Goal: Information Seeking & Learning: Get advice/opinions

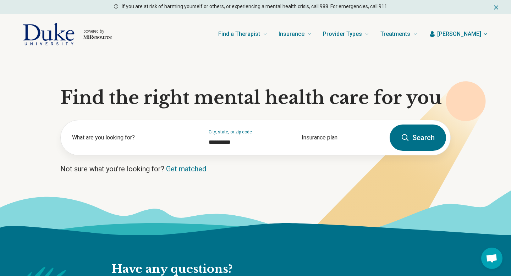
click at [408, 135] on icon at bounding box center [405, 137] width 9 height 9
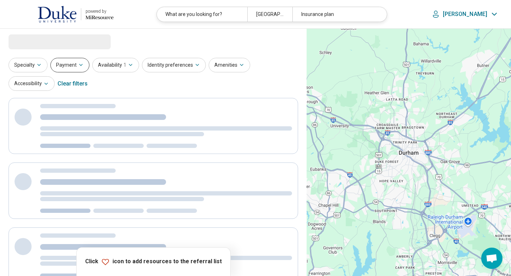
select select "***"
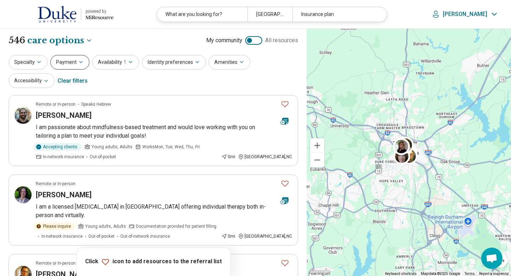
click at [69, 69] on button "Payment" at bounding box center [69, 62] width 39 height 15
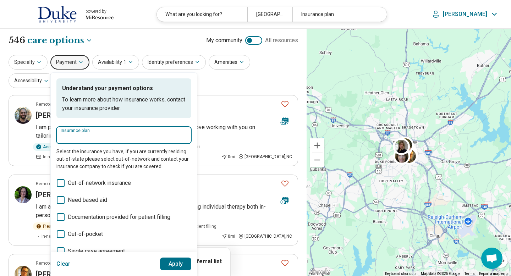
click at [138, 141] on input "Insurance plan" at bounding box center [124, 137] width 126 height 9
click at [79, 158] on div "DSHIP" at bounding box center [71, 156] width 31 height 14
type input "*****"
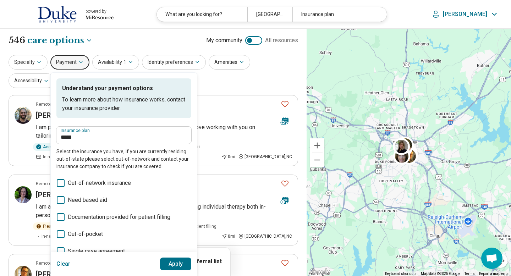
click at [175, 259] on button "Apply" at bounding box center [176, 263] width 32 height 13
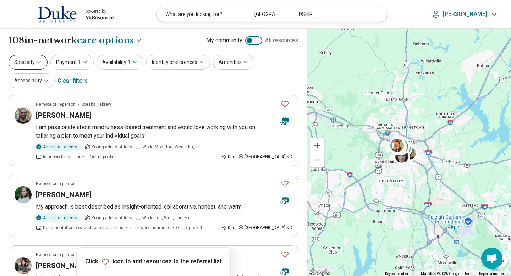
click at [40, 66] on button "Specialty" at bounding box center [28, 62] width 39 height 15
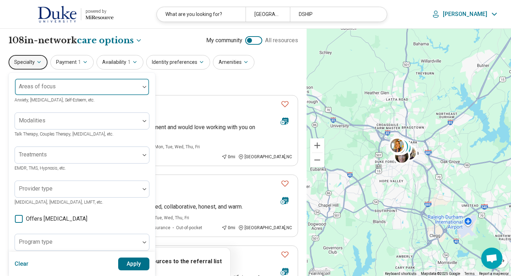
click at [40, 89] on div "Areas of focus" at bounding box center [82, 86] width 135 height 17
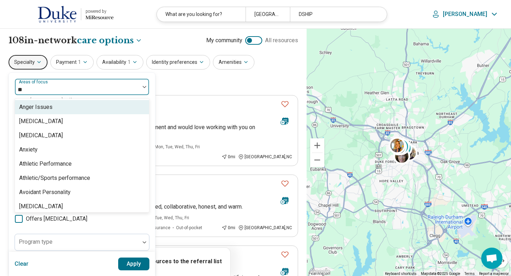
type input "***"
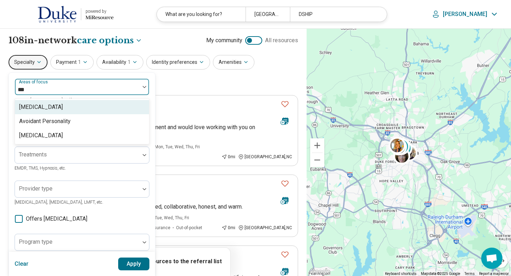
click at [48, 108] on div "[MEDICAL_DATA]" at bounding box center [41, 107] width 44 height 9
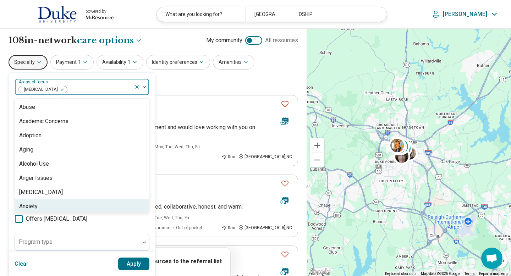
click at [128, 262] on button "Apply" at bounding box center [134, 263] width 32 height 13
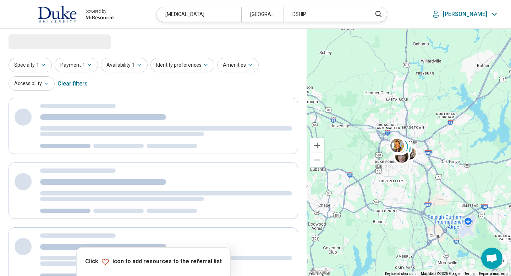
select select "***"
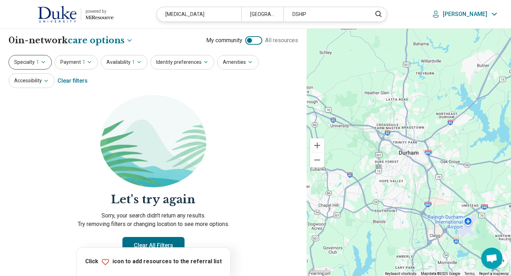
click at [43, 62] on icon "button" at bounding box center [43, 61] width 3 height 1
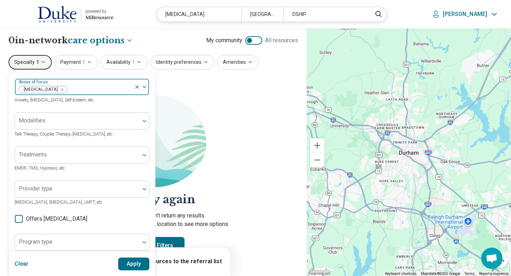
click at [65, 88] on div "Remove [object Object]" at bounding box center [60, 89] width 9 height 9
click at [143, 263] on button "Apply" at bounding box center [134, 263] width 32 height 13
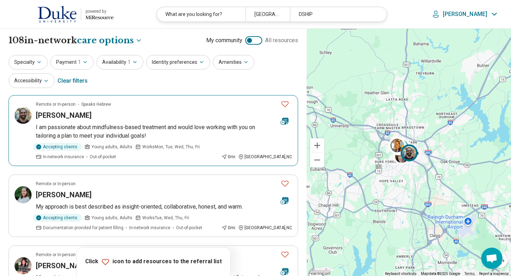
click at [286, 108] on icon "Favorite" at bounding box center [284, 104] width 9 height 9
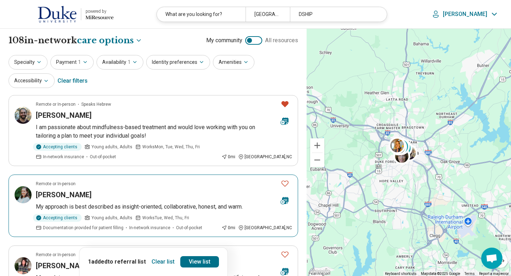
click at [292, 184] on div at bounding box center [285, 192] width 20 height 33
click at [286, 180] on icon "Favorite" at bounding box center [284, 183] width 9 height 9
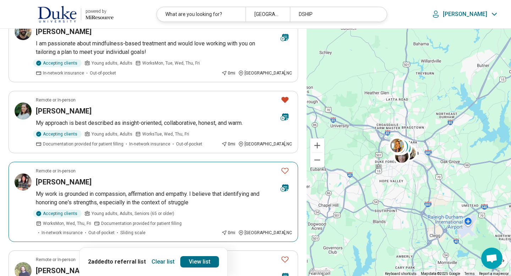
scroll to position [85, 0]
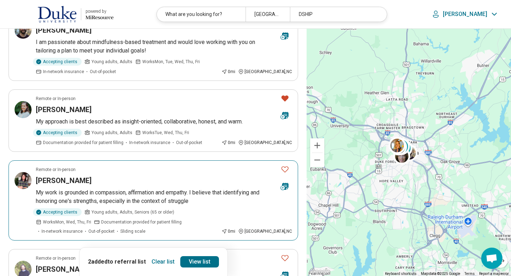
click at [286, 178] on button at bounding box center [285, 186] width 20 height 17
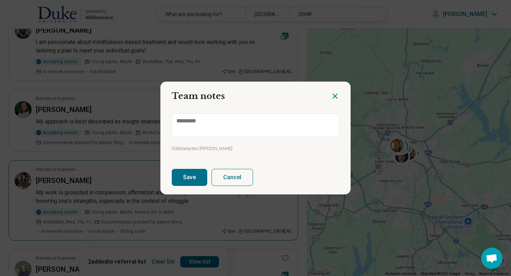
click at [335, 96] on icon "Close dialog" at bounding box center [334, 96] width 9 height 9
type textarea "*"
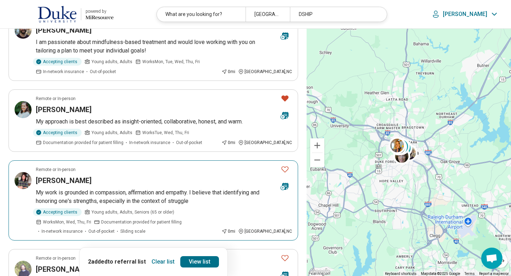
click at [288, 169] on icon "Favorite" at bounding box center [284, 169] width 9 height 9
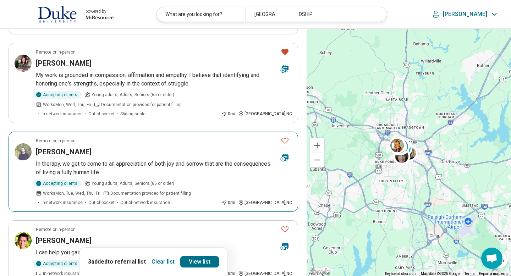
scroll to position [213, 0]
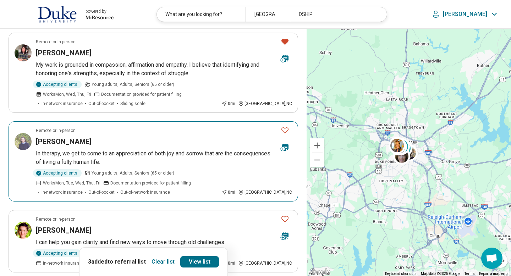
click at [287, 127] on icon "Favorite" at bounding box center [284, 130] width 7 height 6
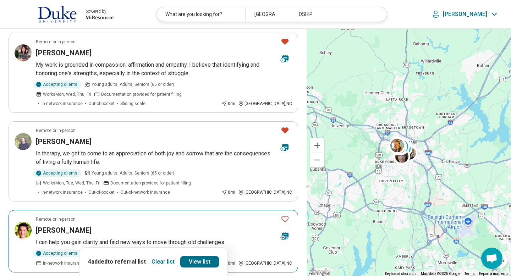
click at [288, 216] on icon "Favorite" at bounding box center [284, 219] width 7 height 6
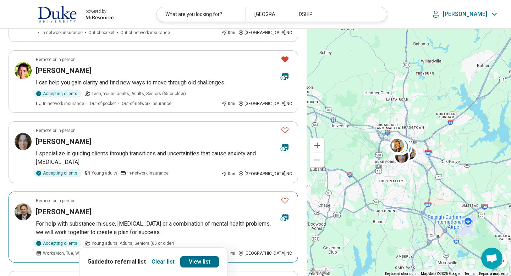
scroll to position [397, 0]
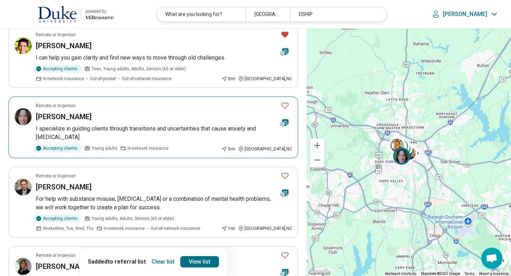
click at [287, 101] on icon "Favorite" at bounding box center [284, 105] width 9 height 9
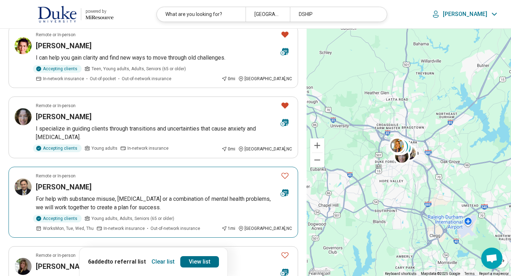
click at [287, 171] on icon "Favorite" at bounding box center [284, 175] width 9 height 9
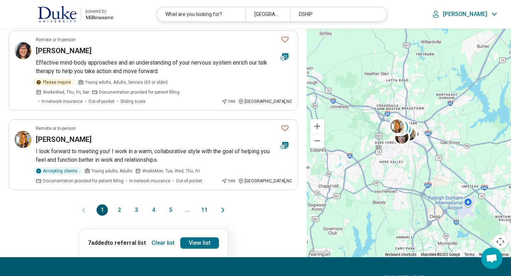
scroll to position [709, 0]
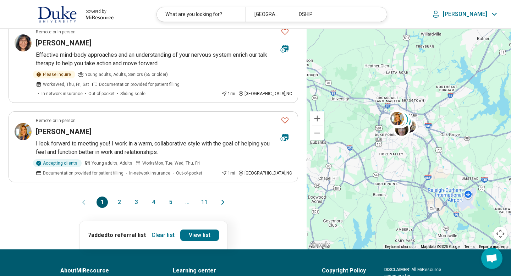
click at [121, 196] on button "2" at bounding box center [118, 201] width 11 height 11
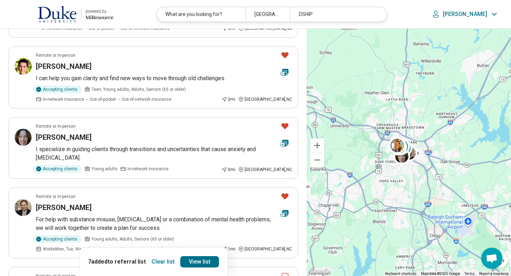
scroll to position [0, 0]
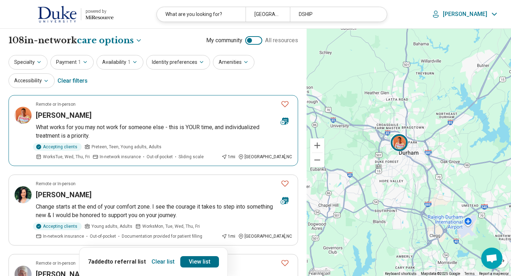
click at [288, 103] on icon "Favorite" at bounding box center [284, 104] width 7 height 6
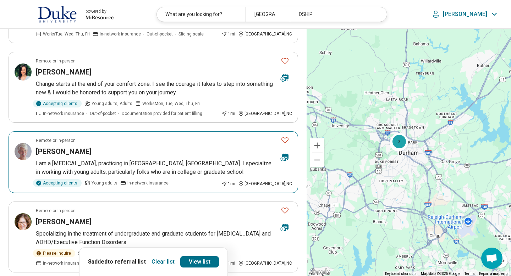
scroll to position [128, 0]
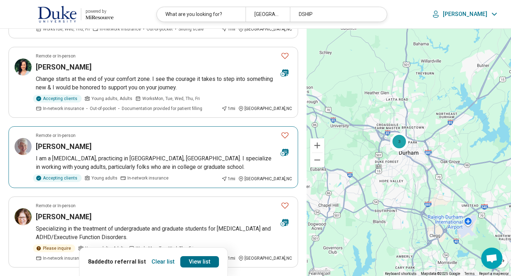
click at [286, 134] on icon "Favorite" at bounding box center [284, 135] width 9 height 9
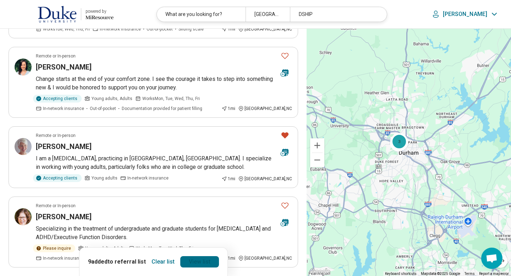
click at [201, 261] on link "View list" at bounding box center [199, 261] width 39 height 11
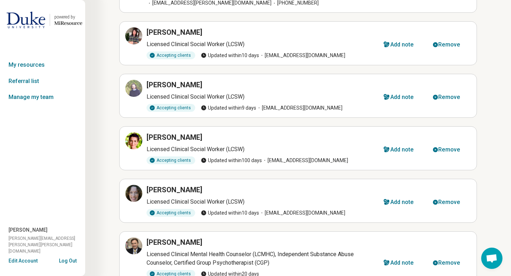
scroll to position [142, 0]
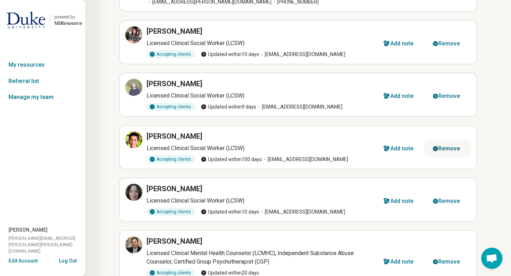
click at [454, 146] on div "Remove" at bounding box center [449, 149] width 22 height 6
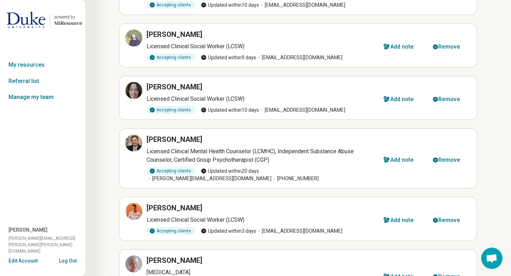
scroll to position [213, 0]
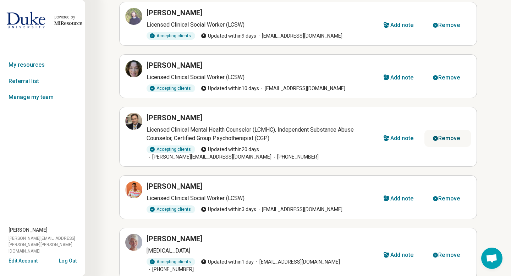
click at [442, 135] on div "Remove" at bounding box center [449, 138] width 22 height 6
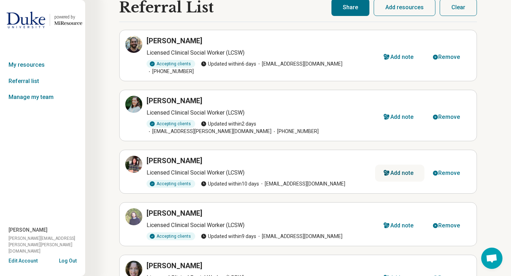
scroll to position [0, 0]
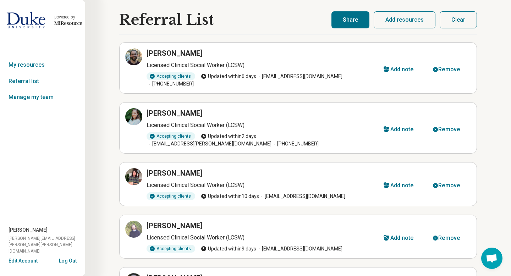
click at [358, 23] on button "Share" at bounding box center [350, 19] width 38 height 17
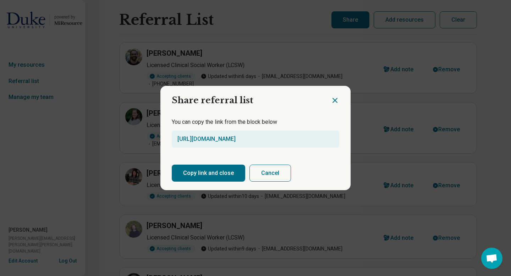
click at [200, 175] on button "Copy link and close" at bounding box center [208, 173] width 73 height 17
